Goal: Task Accomplishment & Management: Complete application form

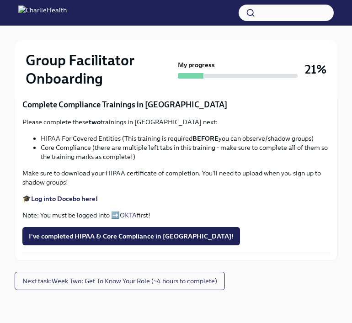
scroll to position [404, 0]
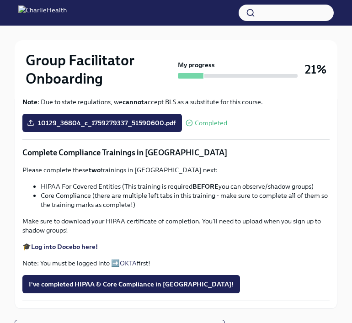
click at [197, 15] on button "Zoom image" at bounding box center [175, 15] width 307 height 0
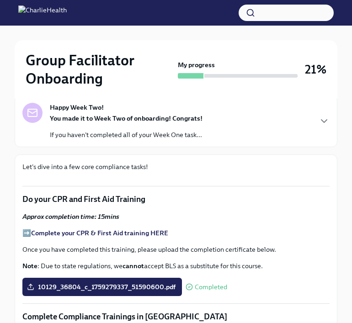
scroll to position [114, 0]
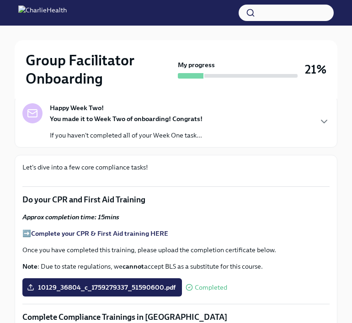
click at [317, 130] on div "Happy Week Two! You made it to Week Two of onboarding! Congrats! If you haven't…" at bounding box center [175, 121] width 307 height 37
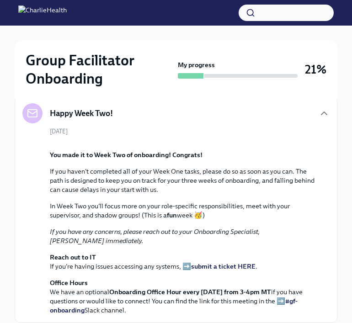
click at [318, 115] on div "Happy Week Two!" at bounding box center [175, 113] width 307 height 20
click at [324, 115] on icon "button" at bounding box center [324, 113] width 11 height 11
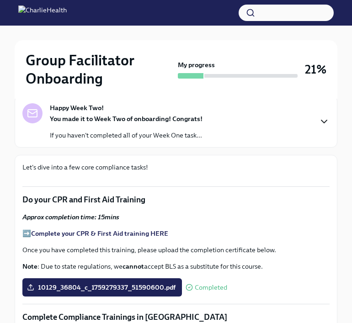
click at [319, 122] on icon "button" at bounding box center [324, 121] width 11 height 11
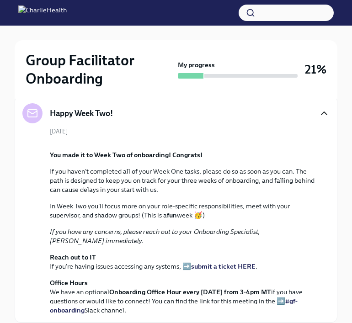
click at [324, 114] on icon "button" at bounding box center [324, 113] width 11 height 11
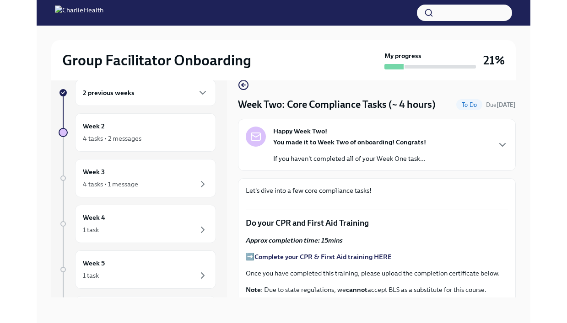
scroll to position [16, 0]
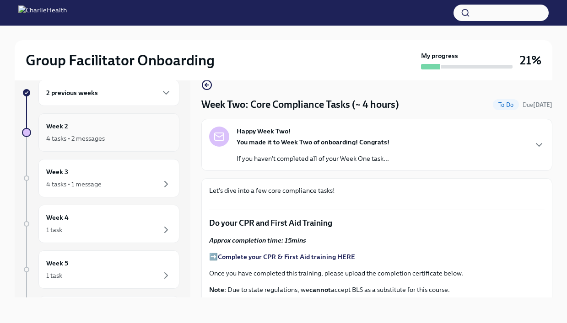
click at [121, 140] on div "4 tasks • 2 messages" at bounding box center [108, 138] width 125 height 11
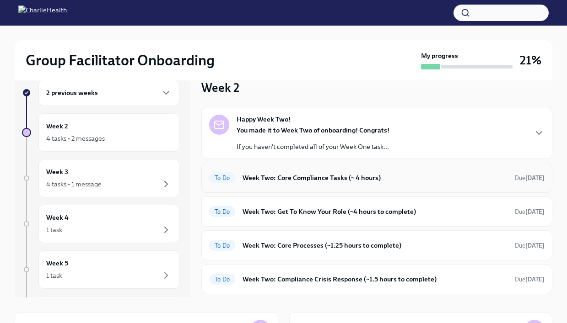
click at [352, 186] on div "To Do Week Two: Core Compliance Tasks (~ 4 hours) Due [DATE]" at bounding box center [376, 178] width 351 height 30
click at [352, 183] on div "To Do Week Two: Core Compliance Tasks (~ 4 hours) Due [DATE]" at bounding box center [376, 178] width 335 height 15
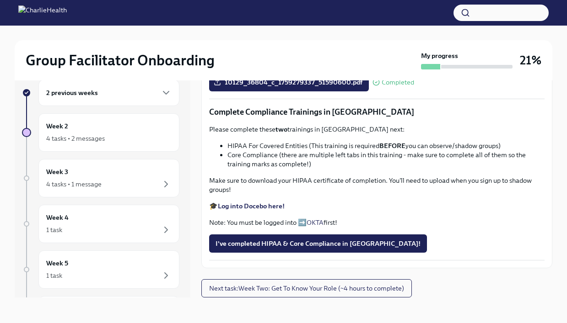
scroll to position [563, 0]
click at [131, 134] on div "4 tasks • 2 messages" at bounding box center [108, 138] width 125 height 11
